Goal: Task Accomplishment & Management: Manage account settings

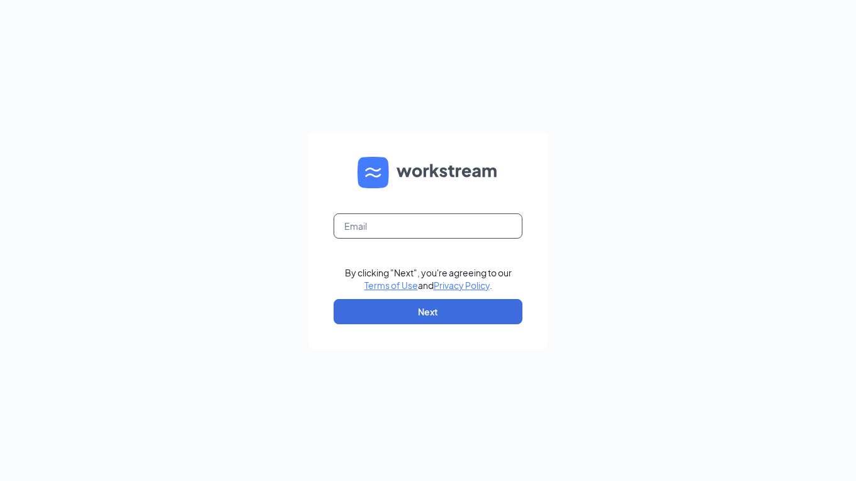
click at [353, 222] on input "text" at bounding box center [428, 225] width 189 height 25
click at [356, 219] on input "text" at bounding box center [428, 225] width 189 height 25
type input "jkoltay@charterfoods.net"
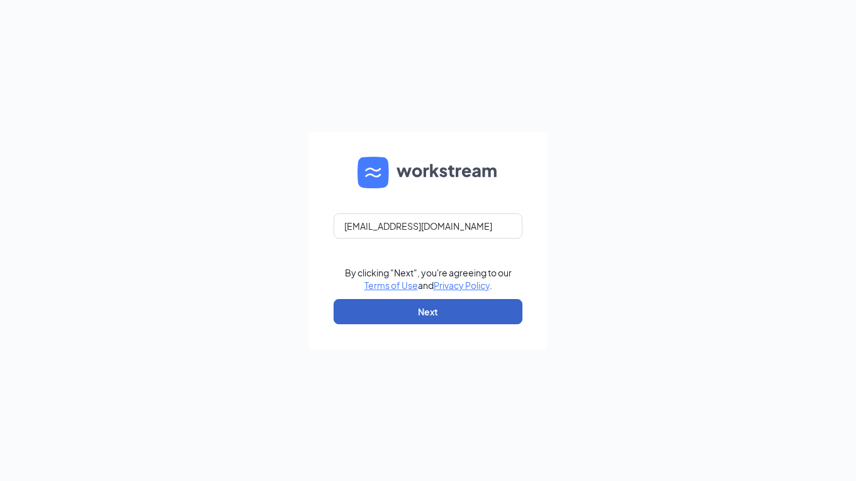
click at [421, 310] on button "Next" at bounding box center [428, 311] width 189 height 25
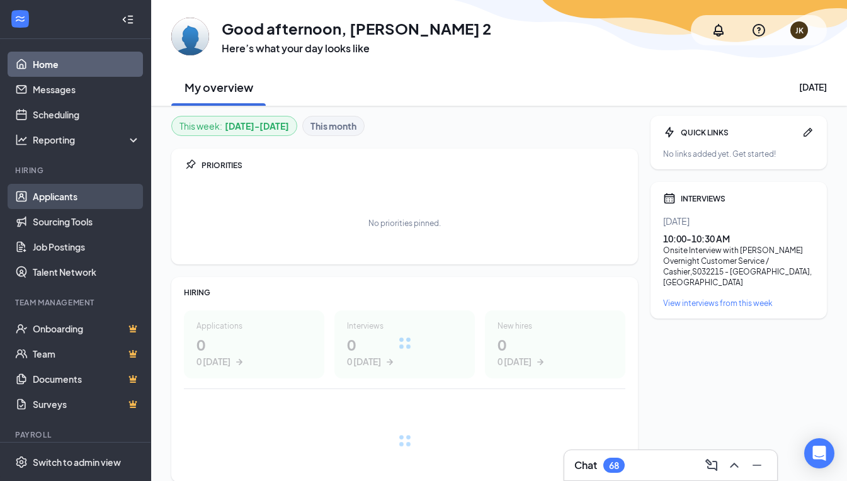
click at [54, 195] on link "Applicants" at bounding box center [87, 196] width 108 height 25
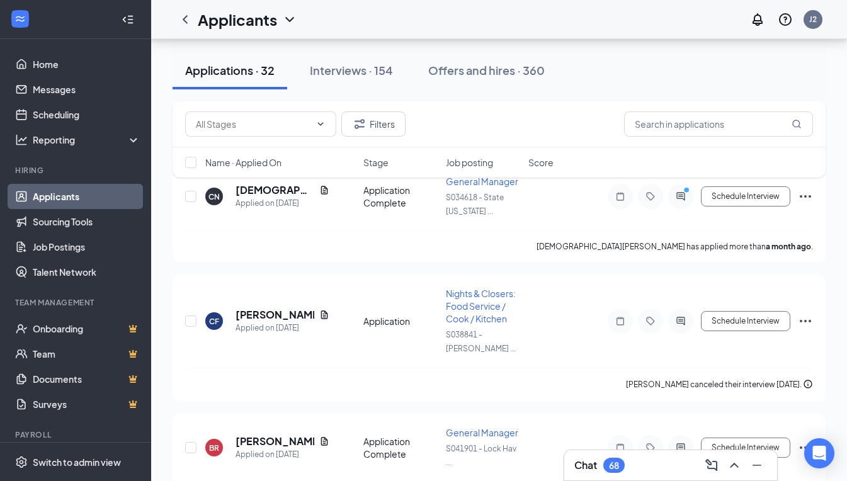
scroll to position [3560, 0]
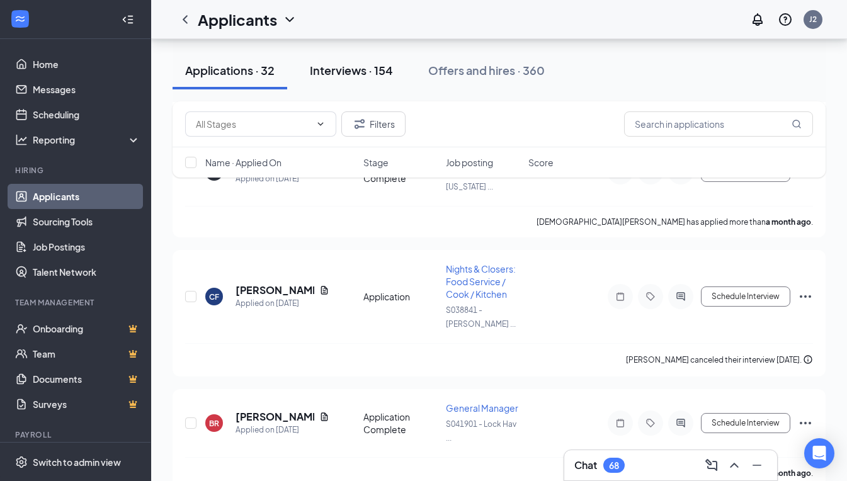
click at [362, 65] on div "Interviews · 154" at bounding box center [351, 70] width 83 height 16
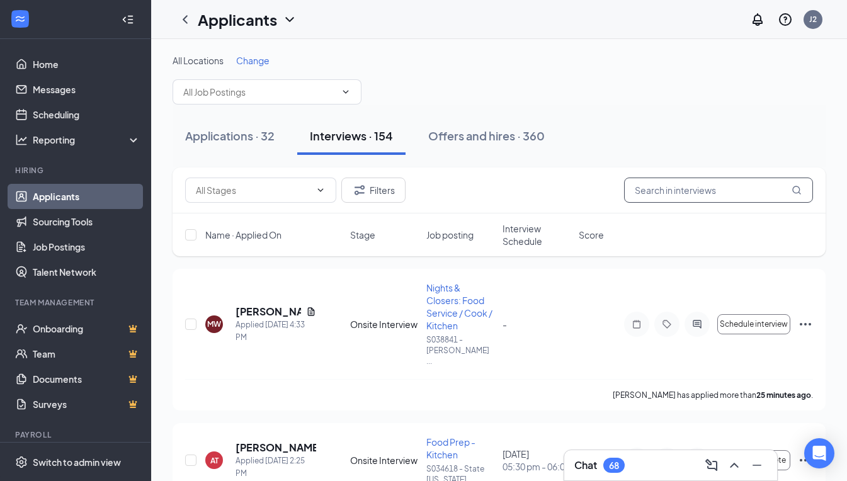
click at [665, 193] on input "text" at bounding box center [718, 190] width 189 height 25
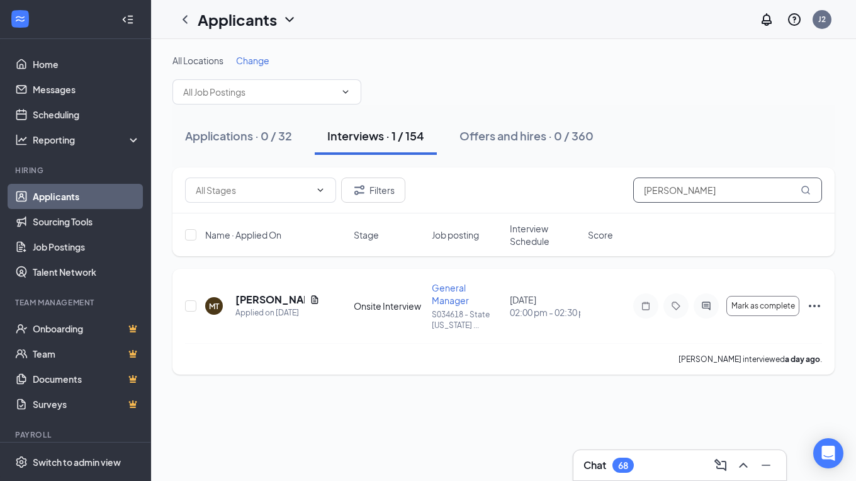
type input "[PERSON_NAME]"
click at [814, 304] on icon "Ellipses" at bounding box center [814, 305] width 15 height 15
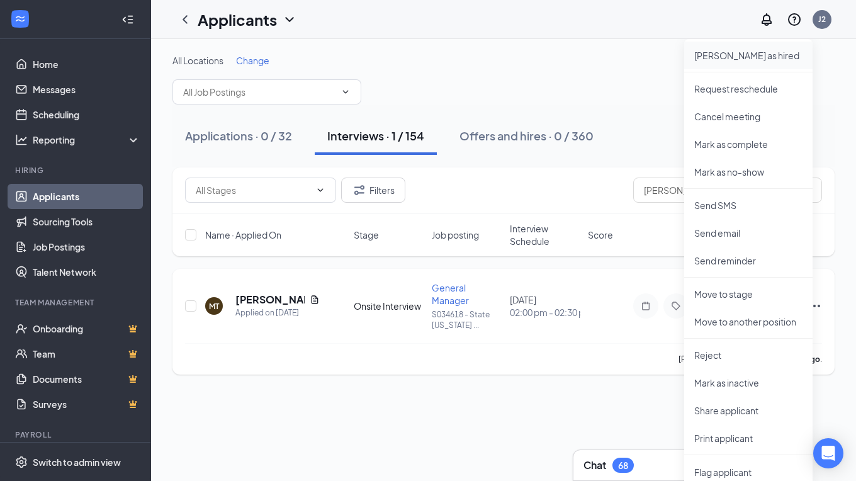
click at [721, 57] on p "[PERSON_NAME] as hired" at bounding box center [749, 55] width 108 height 13
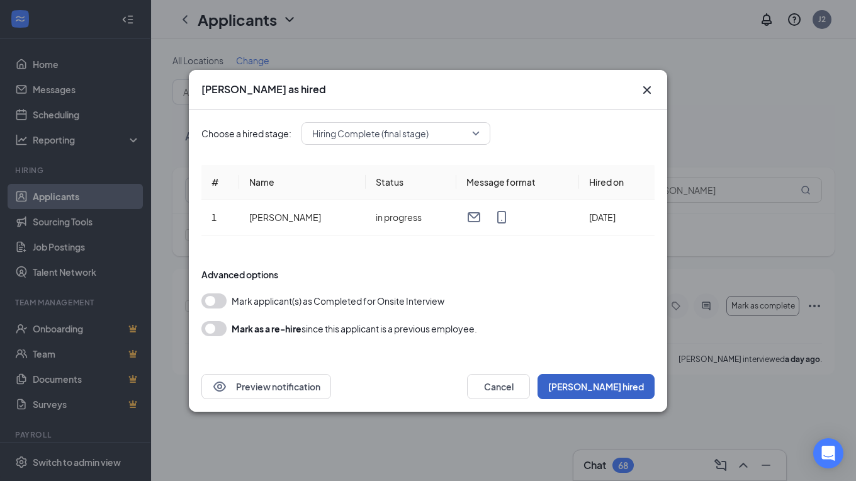
click at [603, 389] on button "[PERSON_NAME] hired" at bounding box center [596, 386] width 117 height 25
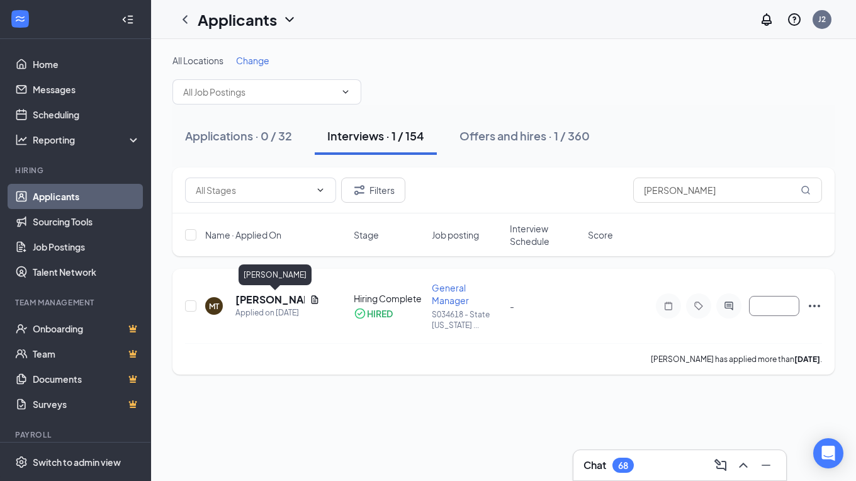
click at [272, 297] on h5 "[PERSON_NAME]" at bounding box center [270, 300] width 69 height 14
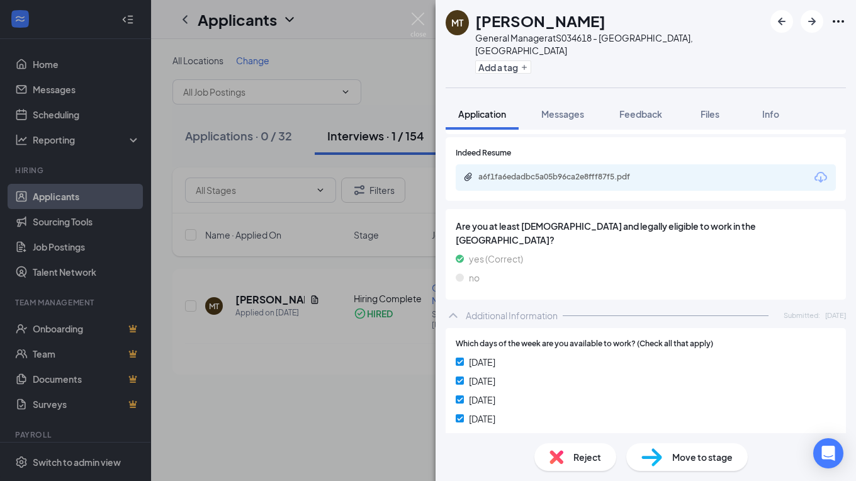
scroll to position [504, 0]
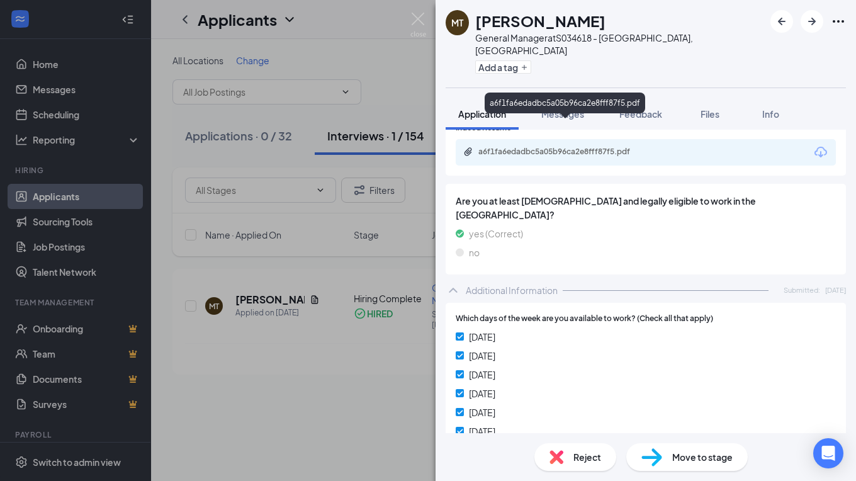
click at [516, 147] on div "a6f1fa6edadbc5a05b96ca2e8fff87f5.pdf" at bounding box center [567, 152] width 176 height 10
